Goal: Task Accomplishment & Management: Manage account settings

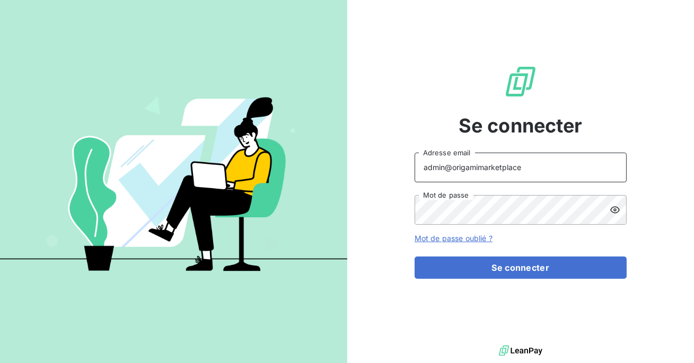
click at [533, 167] on input "admin@origamimarketplace" at bounding box center [521, 168] width 212 height 30
type input "admin@bersay"
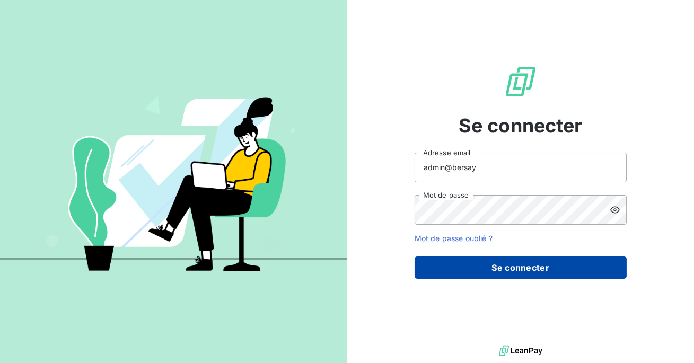
click at [500, 263] on button "Se connecter" at bounding box center [521, 268] width 212 height 22
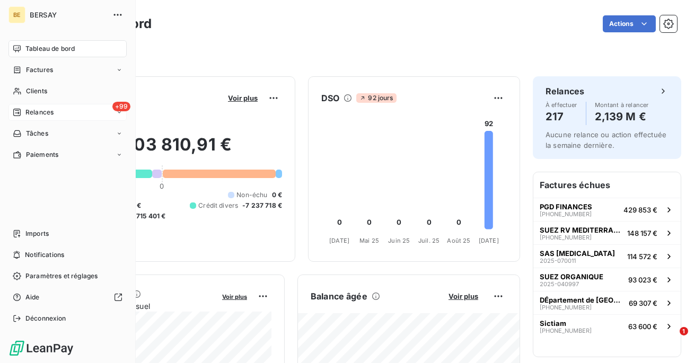
click at [49, 107] on div "+99 Relances" at bounding box center [67, 112] width 118 height 17
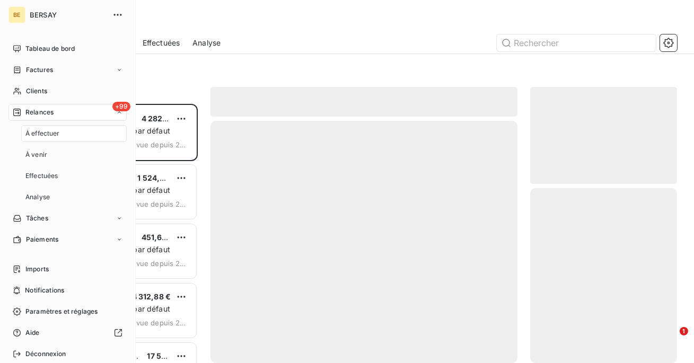
scroll to position [259, 147]
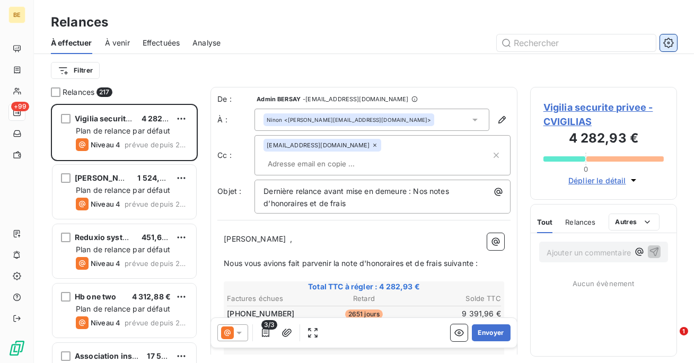
click at [676, 44] on button "button" at bounding box center [668, 42] width 17 height 17
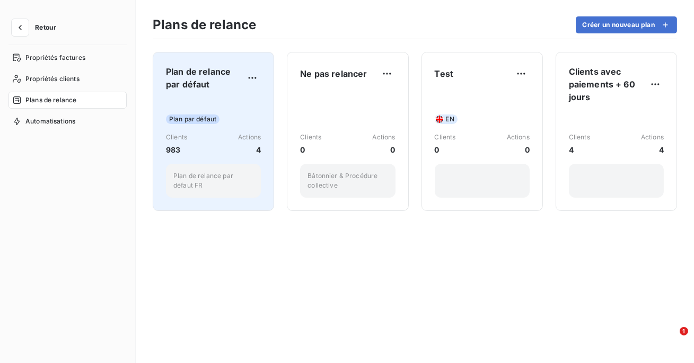
click at [225, 124] on div "Plan par défaut" at bounding box center [213, 120] width 95 height 10
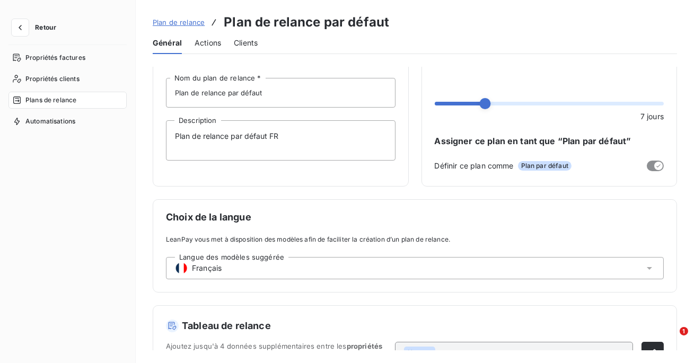
scroll to position [85, 0]
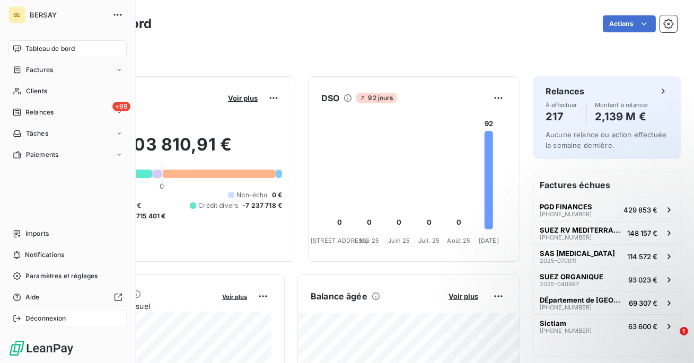
click at [34, 322] on span "Déconnexion" at bounding box center [45, 319] width 41 height 10
